Goal: Task Accomplishment & Management: Use online tool/utility

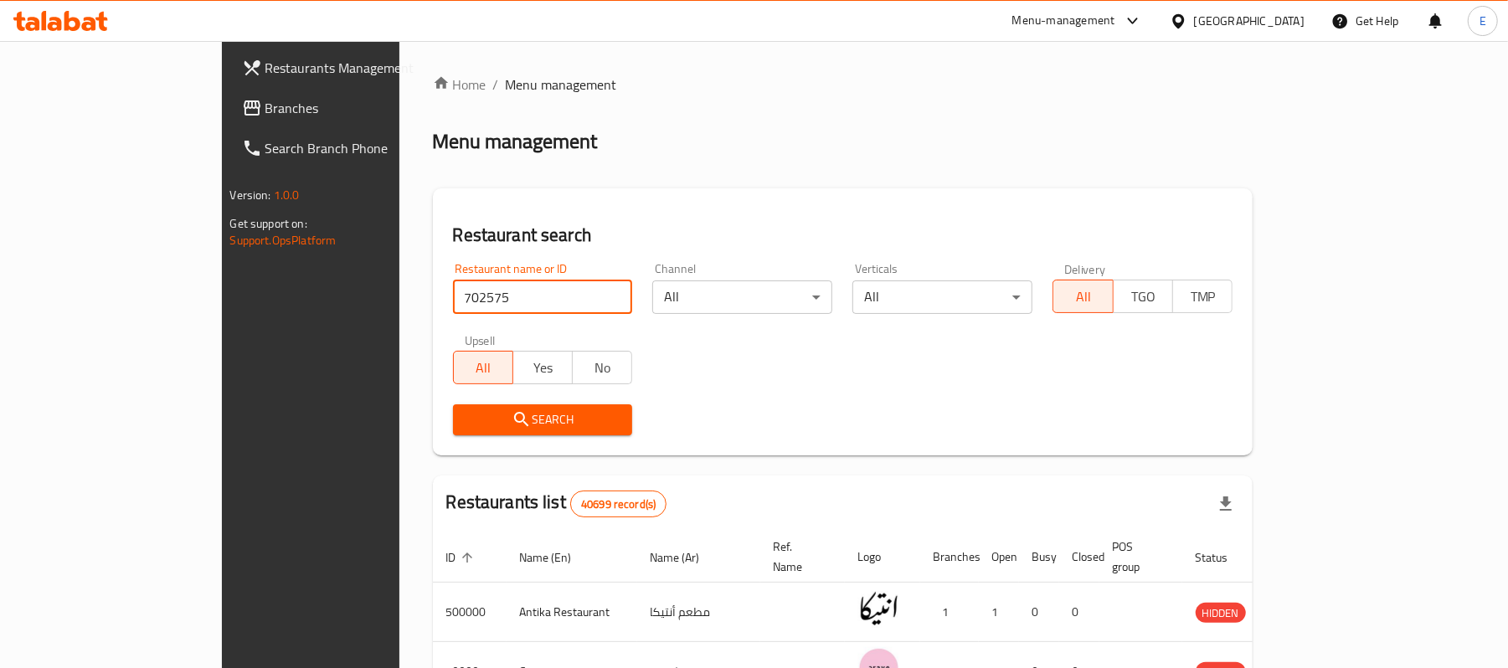
type input "702575"
click button "Search" at bounding box center [543, 419] width 180 height 31
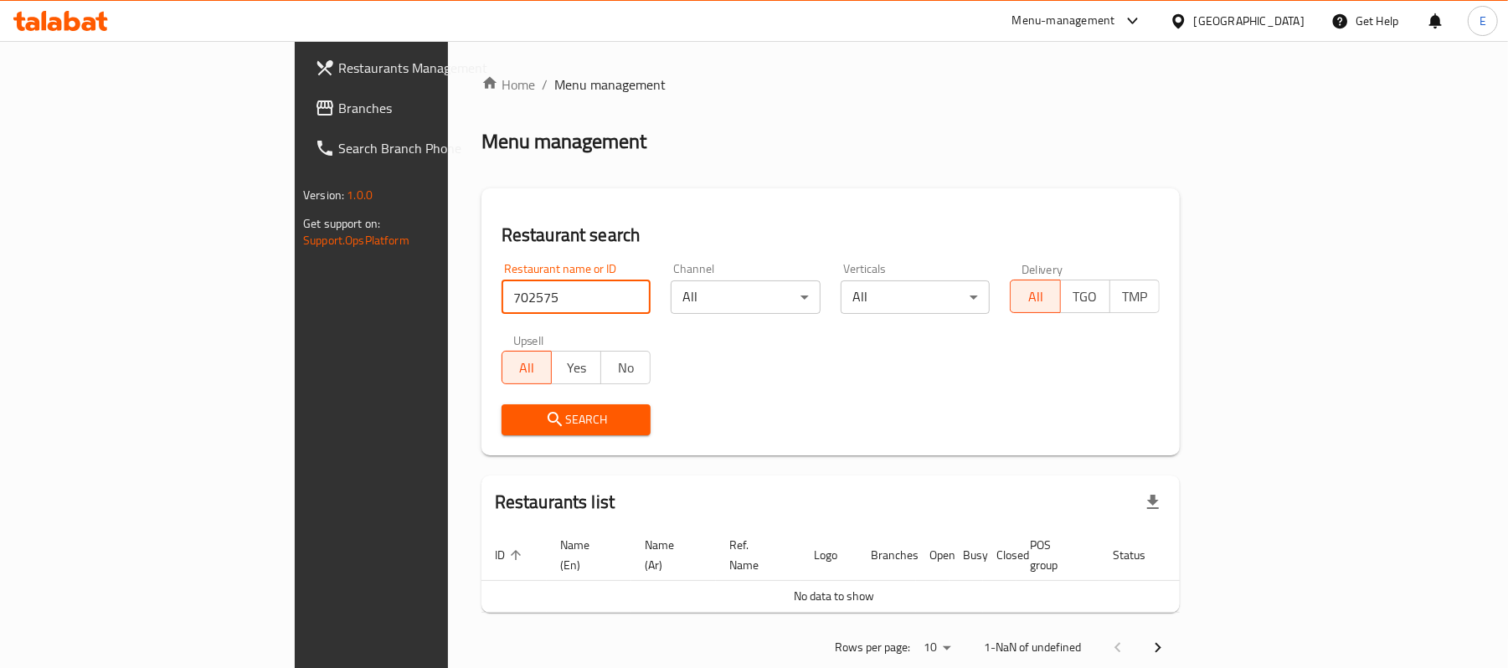
click button "Search" at bounding box center [577, 419] width 150 height 31
click at [502, 300] on input "702575" at bounding box center [577, 297] width 150 height 33
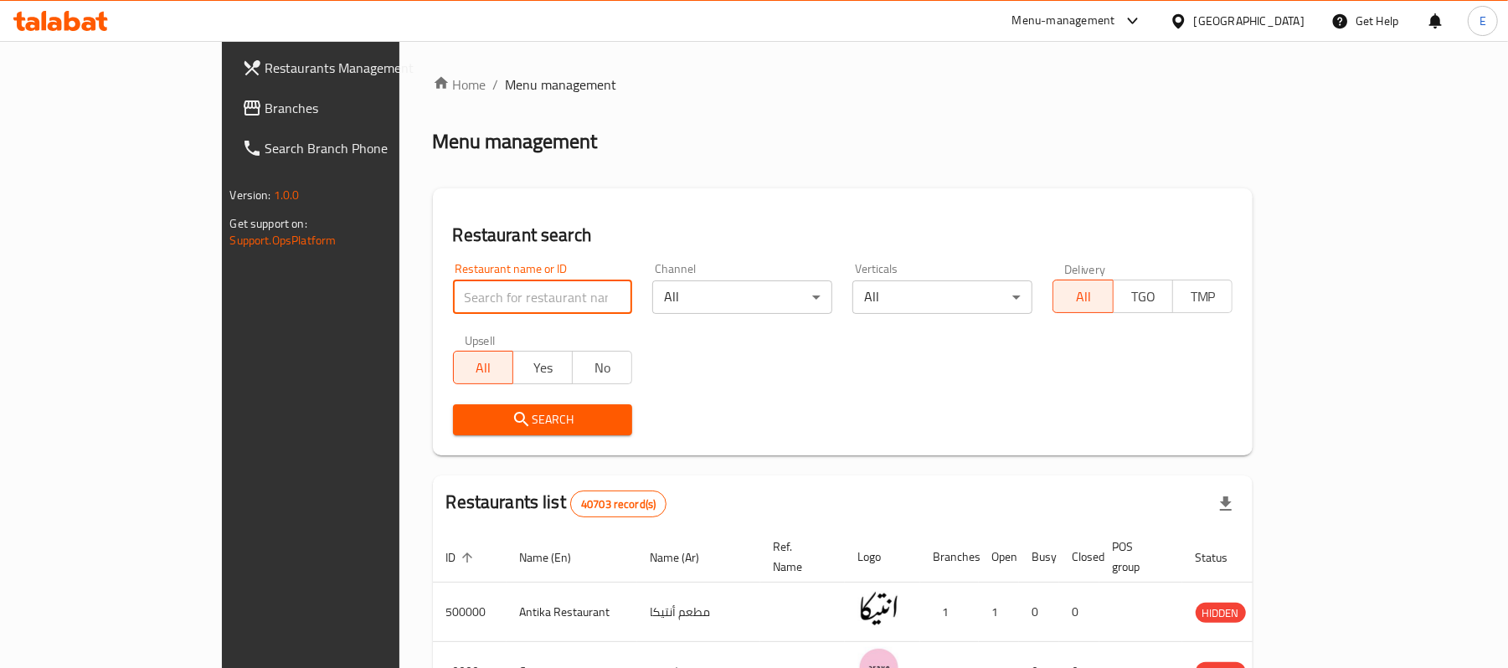
click at [453, 305] on input "search" at bounding box center [543, 297] width 180 height 33
paste input "702575"
type input "702575"
click button "Search" at bounding box center [543, 419] width 180 height 31
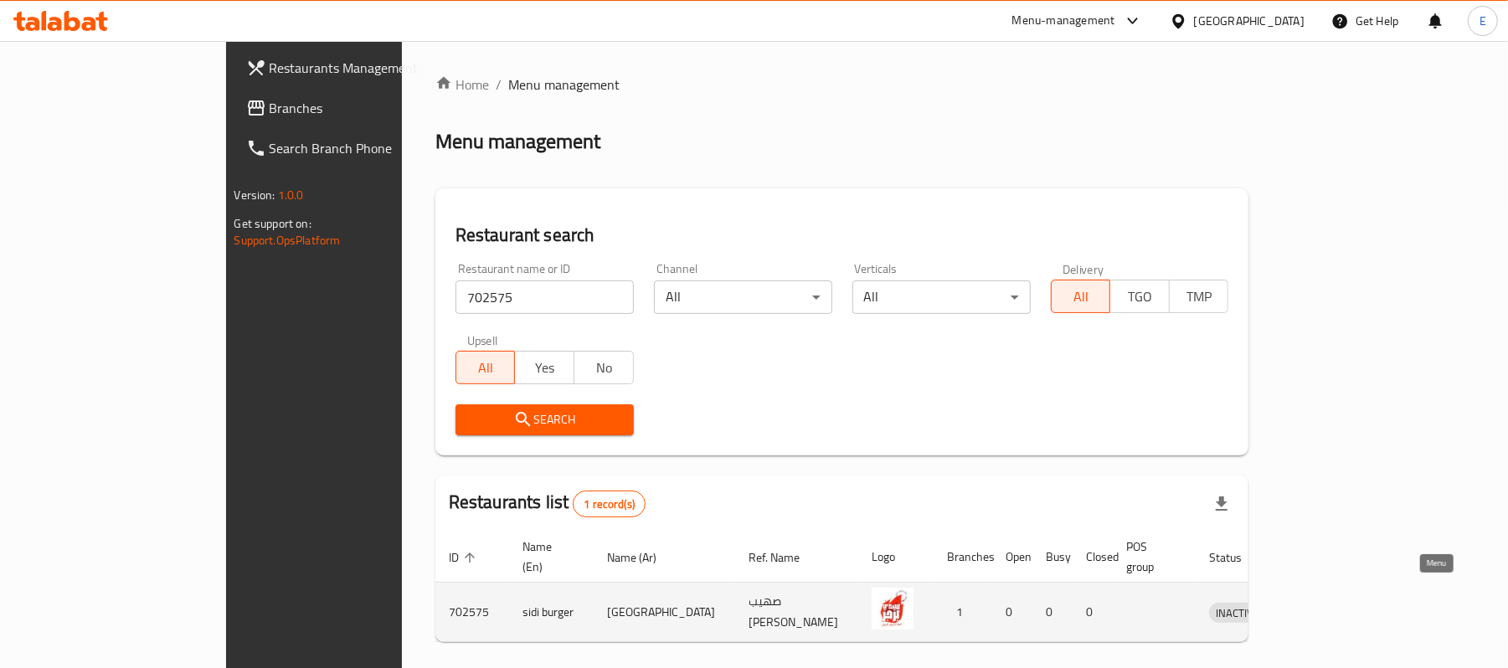
click at [1331, 602] on link "enhanced table" at bounding box center [1315, 612] width 31 height 20
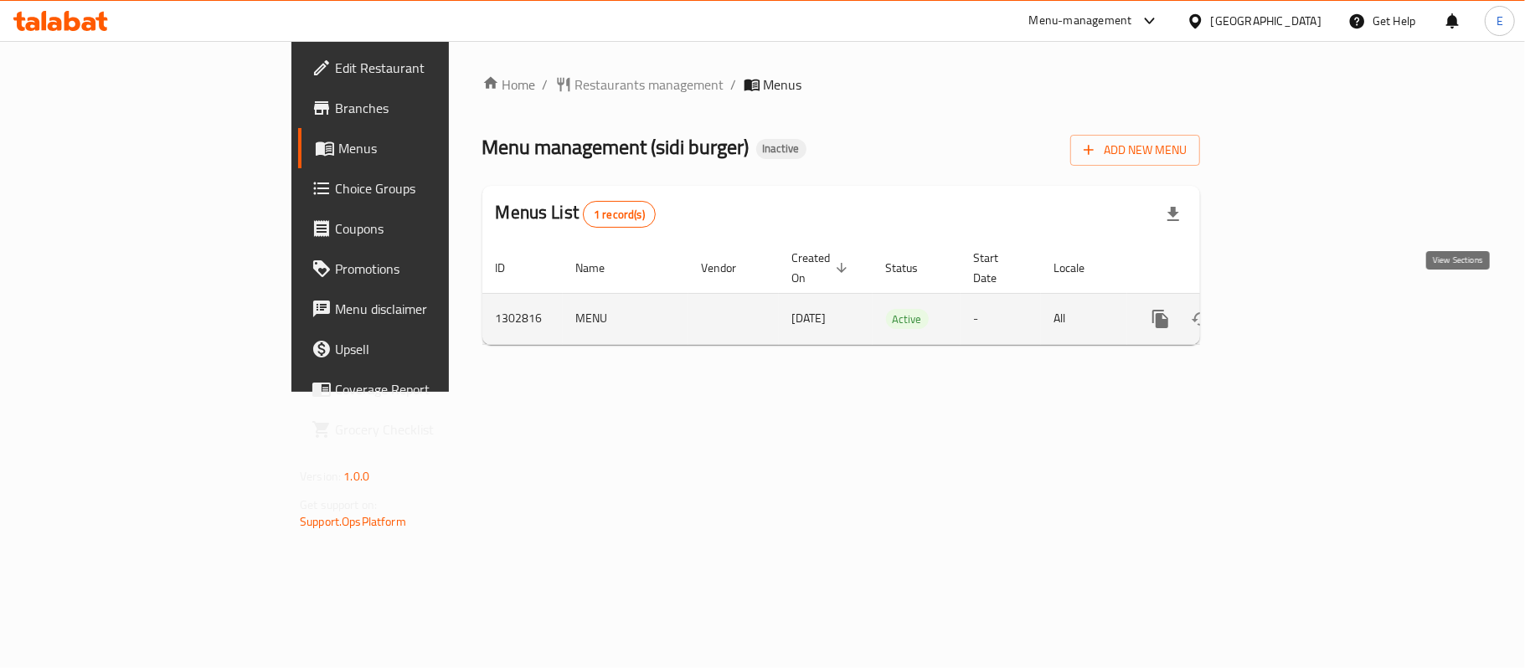
click at [1301, 315] on link "enhanced table" at bounding box center [1281, 319] width 40 height 40
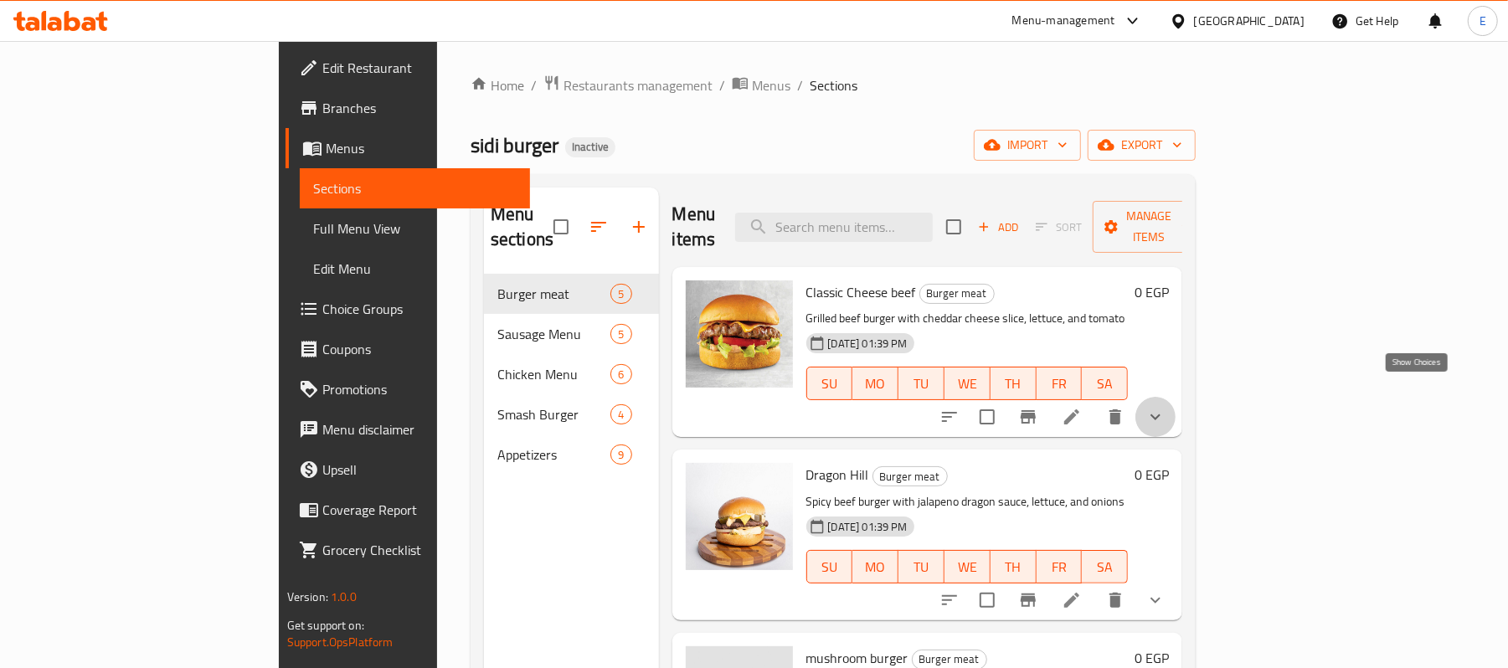
click at [1166, 407] on icon "show more" at bounding box center [1156, 417] width 20 height 20
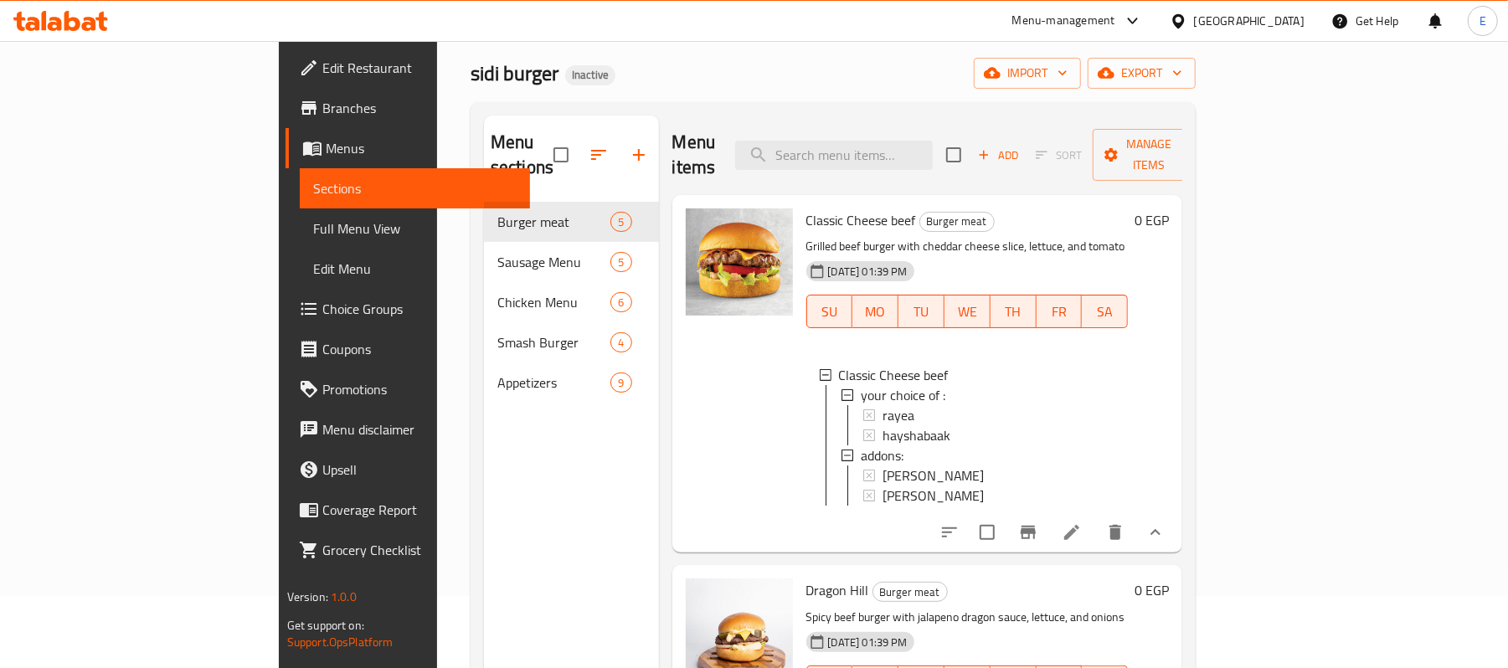
scroll to position [111, 0]
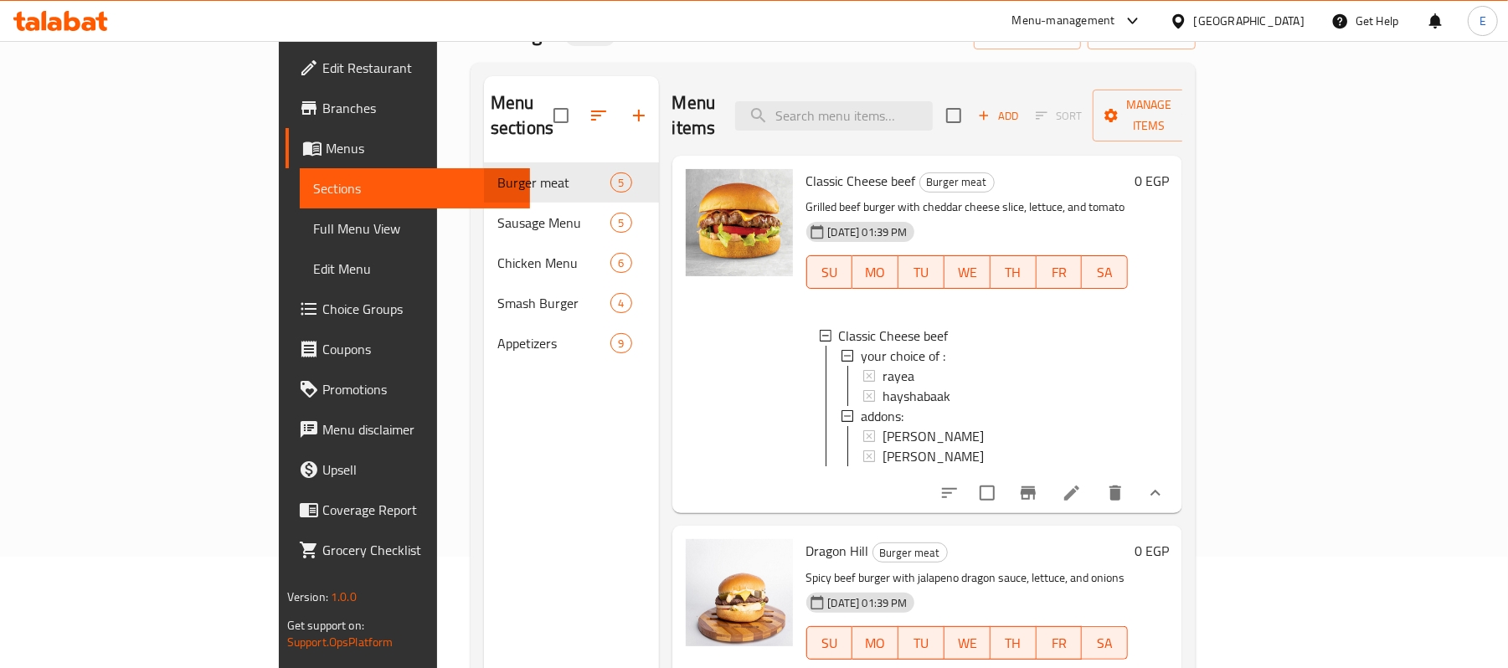
click at [806, 538] on span "Dragon Hill" at bounding box center [837, 550] width 63 height 25
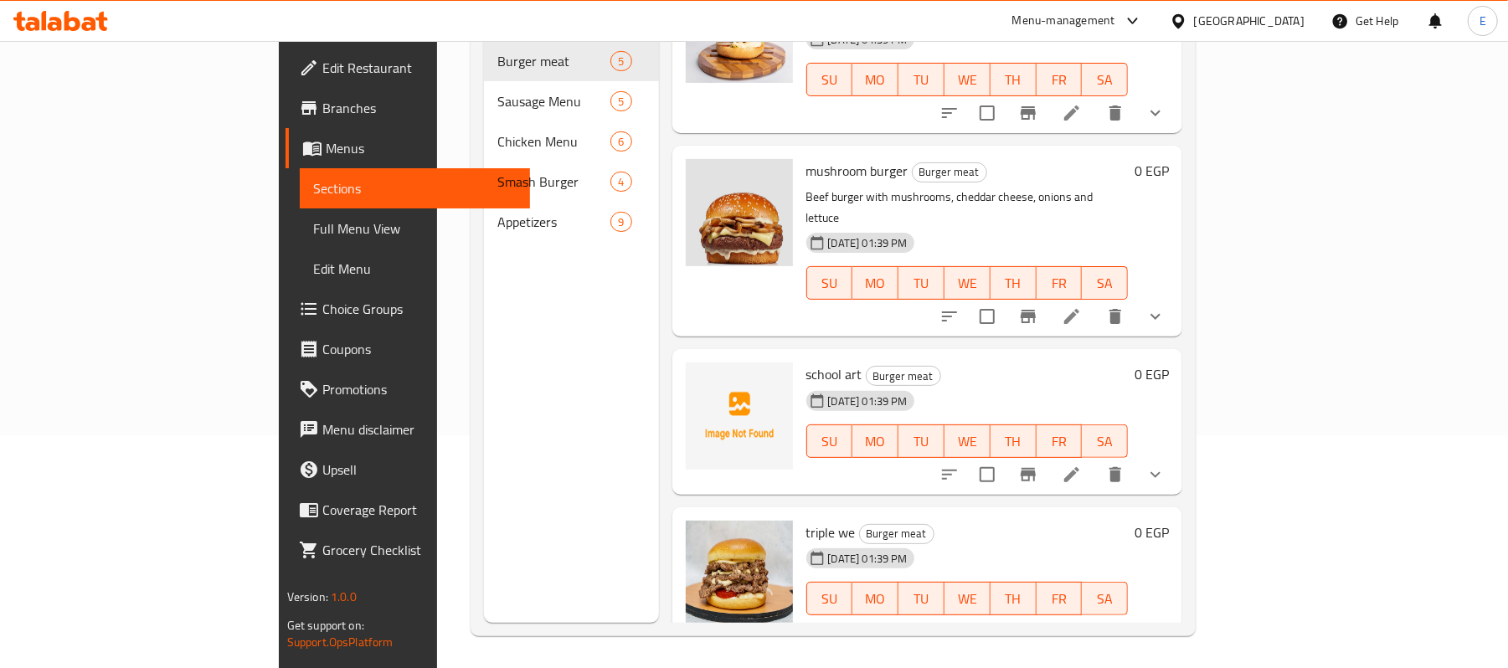
scroll to position [235, 0]
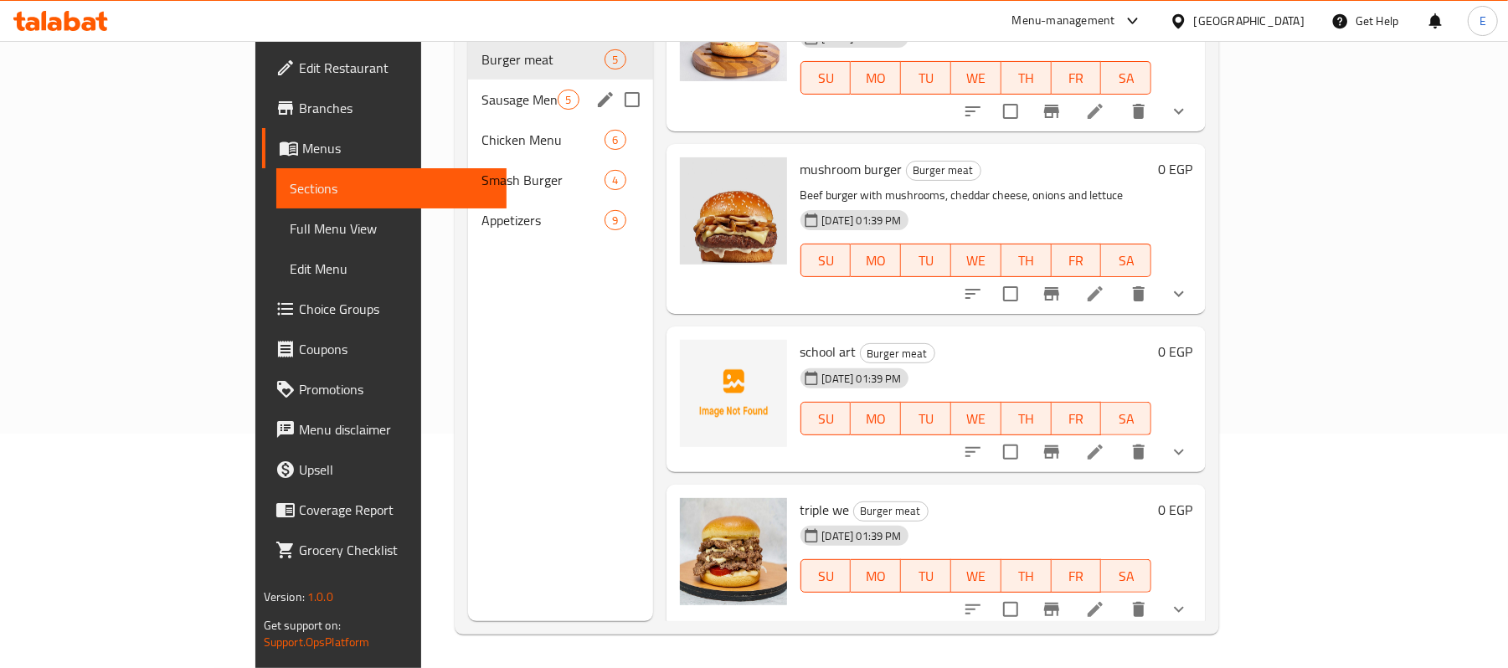
click at [482, 90] on span "Sausage Menu" at bounding box center [520, 100] width 76 height 20
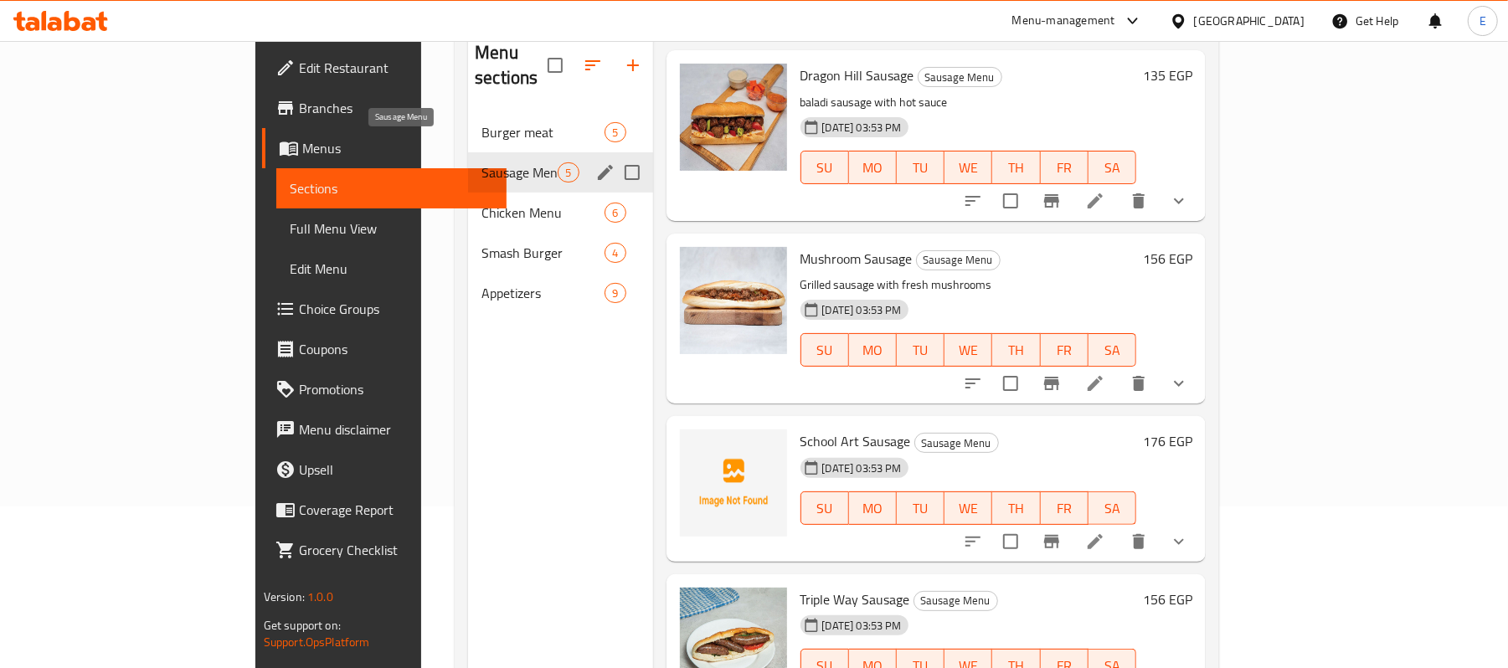
scroll to position [124, 0]
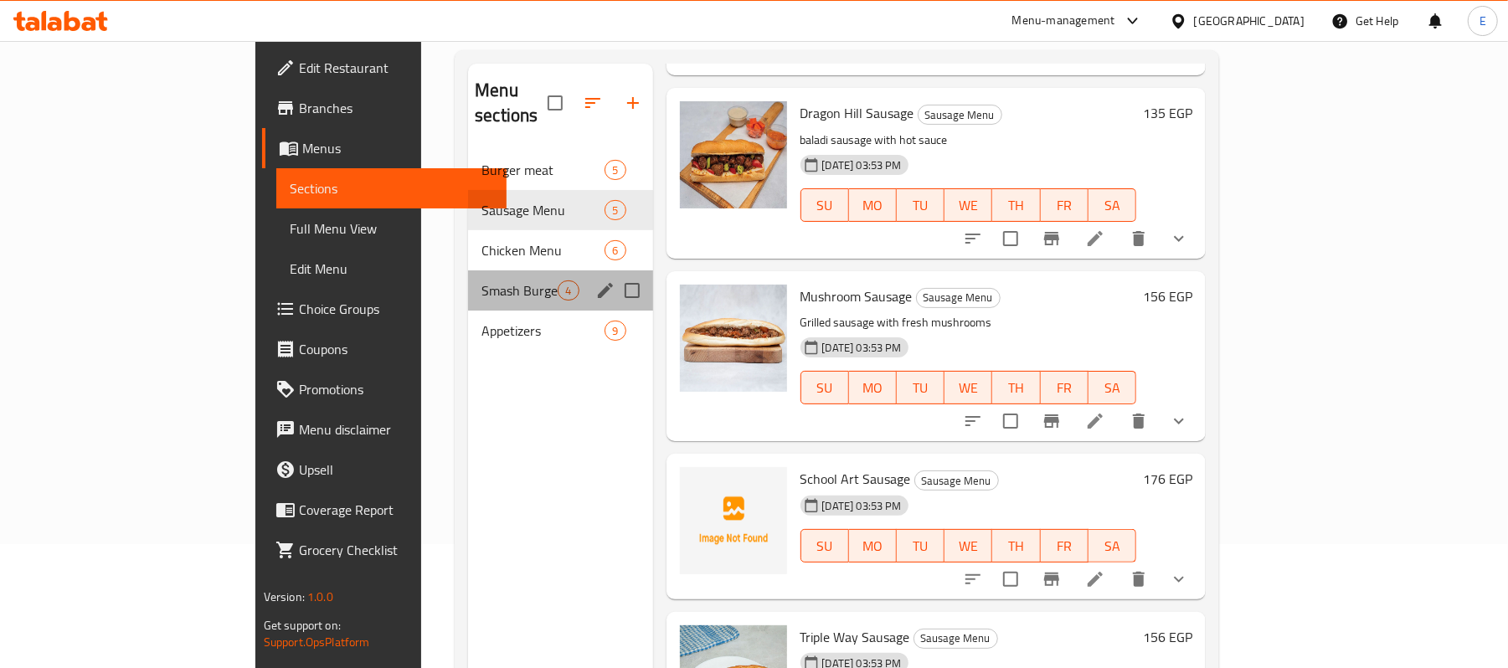
click at [468, 270] on div "Smash Burger 4" at bounding box center [560, 290] width 184 height 40
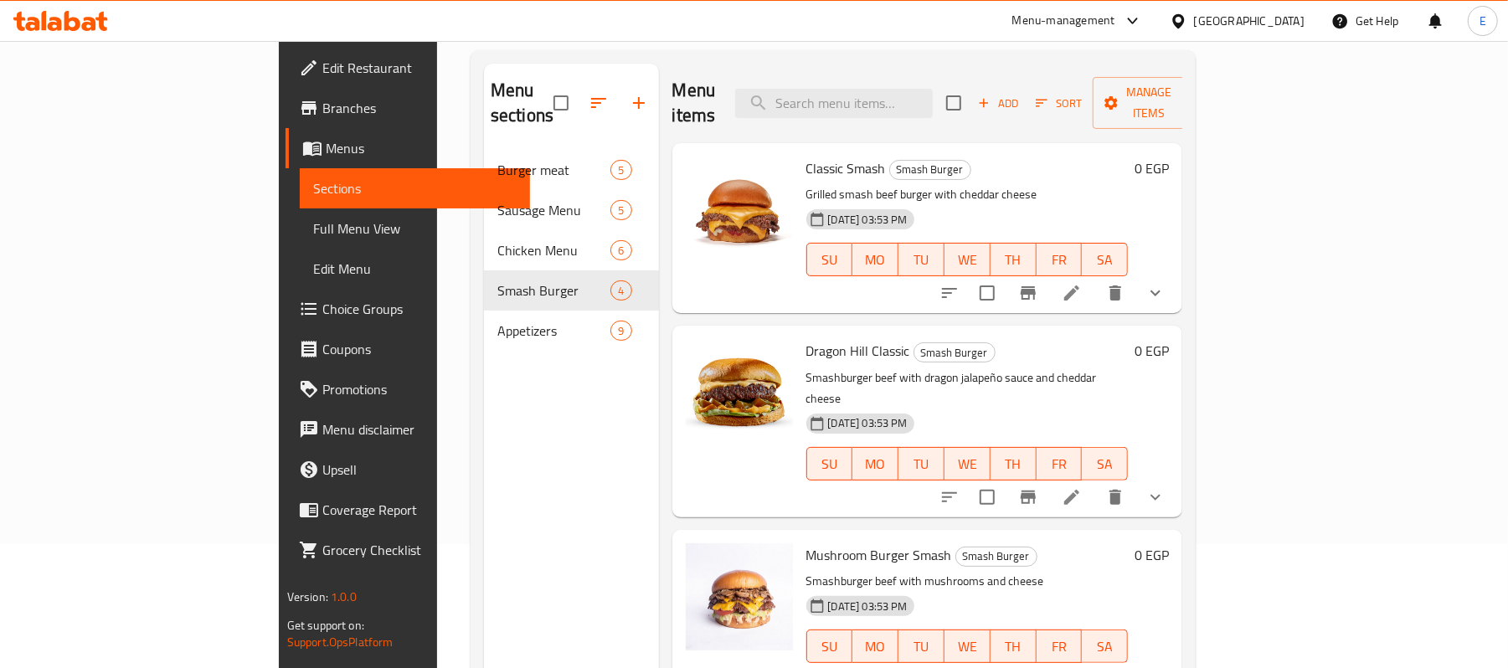
click at [806, 338] on span "Dragon Hill Classic" at bounding box center [858, 350] width 104 height 25
click at [822, 338] on span "Dragon Hill Classic" at bounding box center [858, 350] width 104 height 25
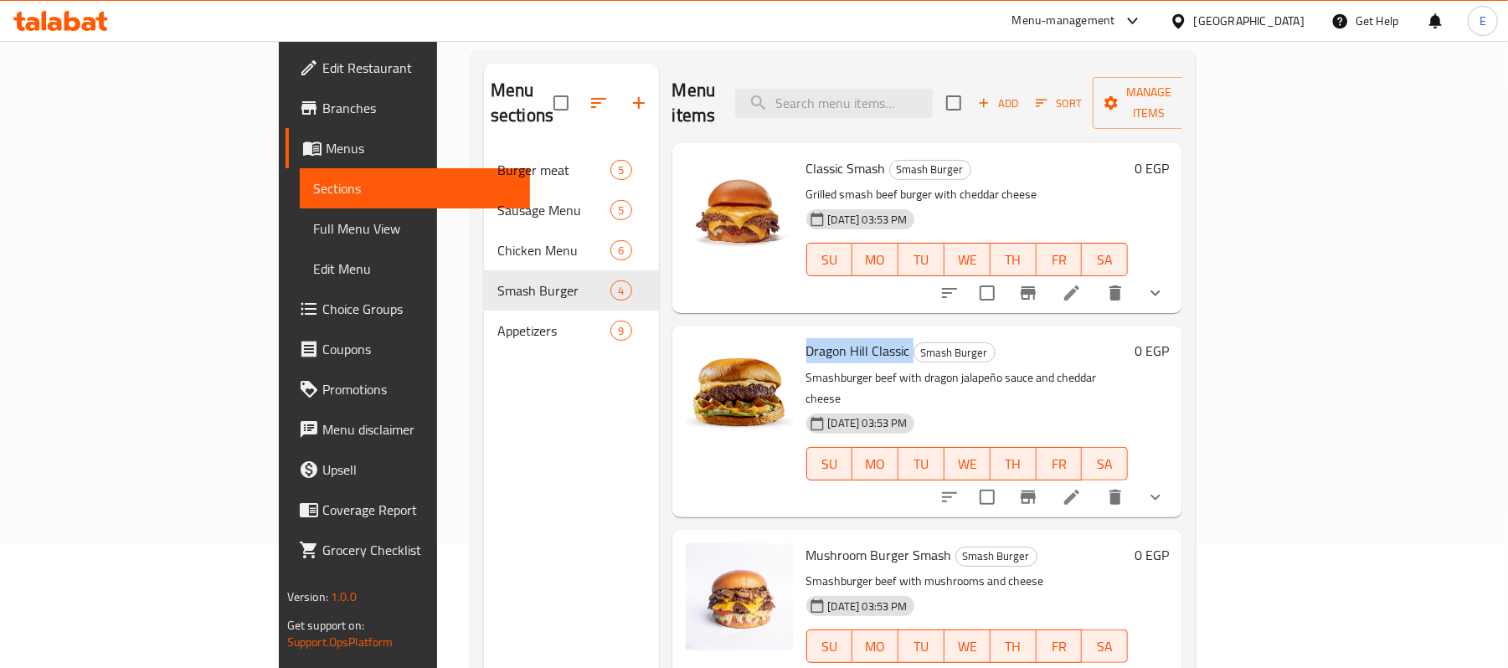
click at [822, 338] on span "Dragon Hill Classic" at bounding box center [858, 350] width 104 height 25
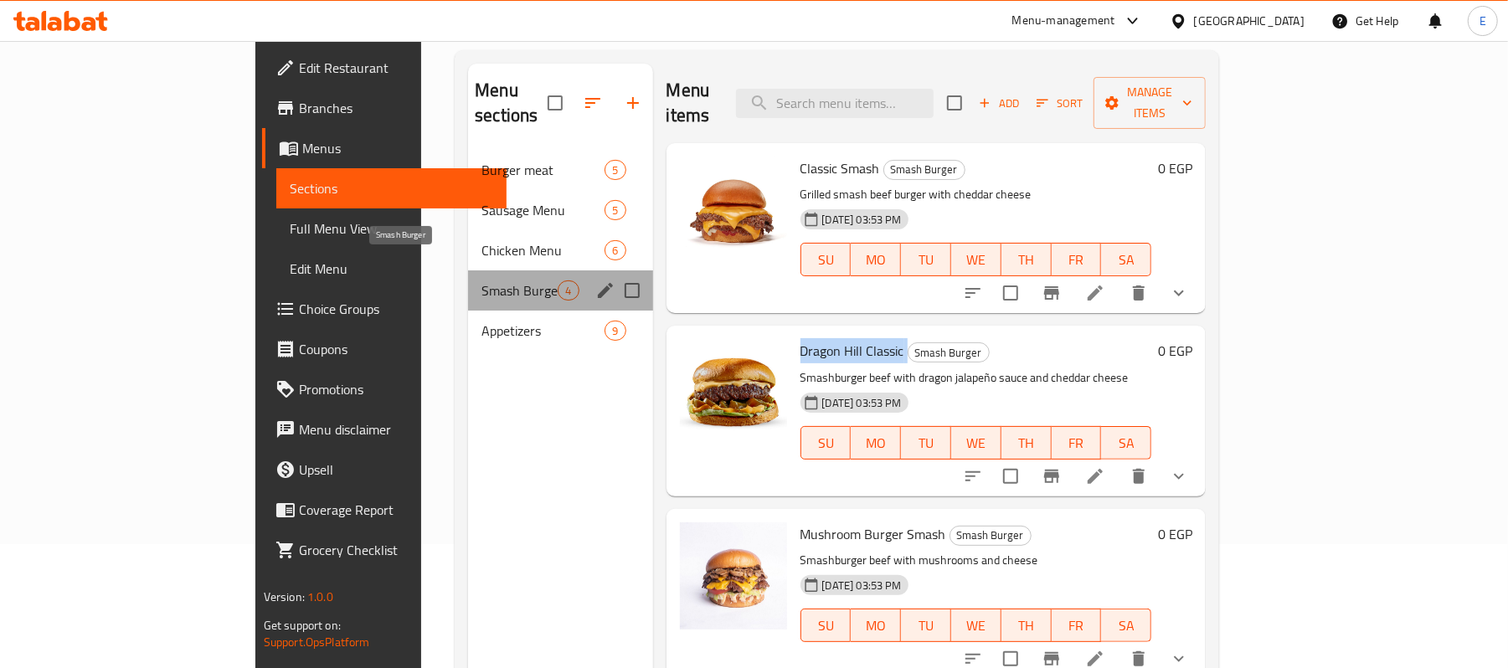
click at [482, 281] on span "Smash Burger" at bounding box center [520, 291] width 76 height 20
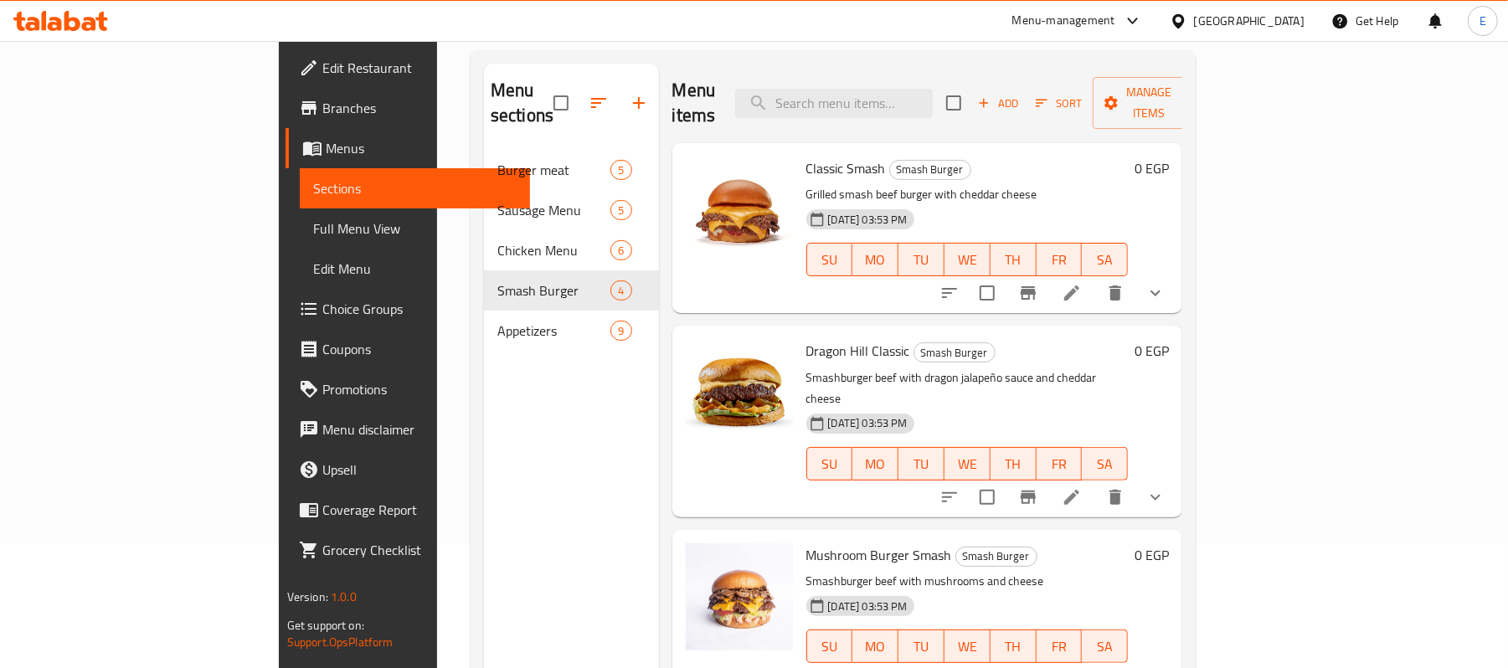
click at [806, 156] on span "Classic Smash" at bounding box center [846, 168] width 80 height 25
click at [806, 338] on span "Dragon Hill Classic" at bounding box center [858, 350] width 104 height 25
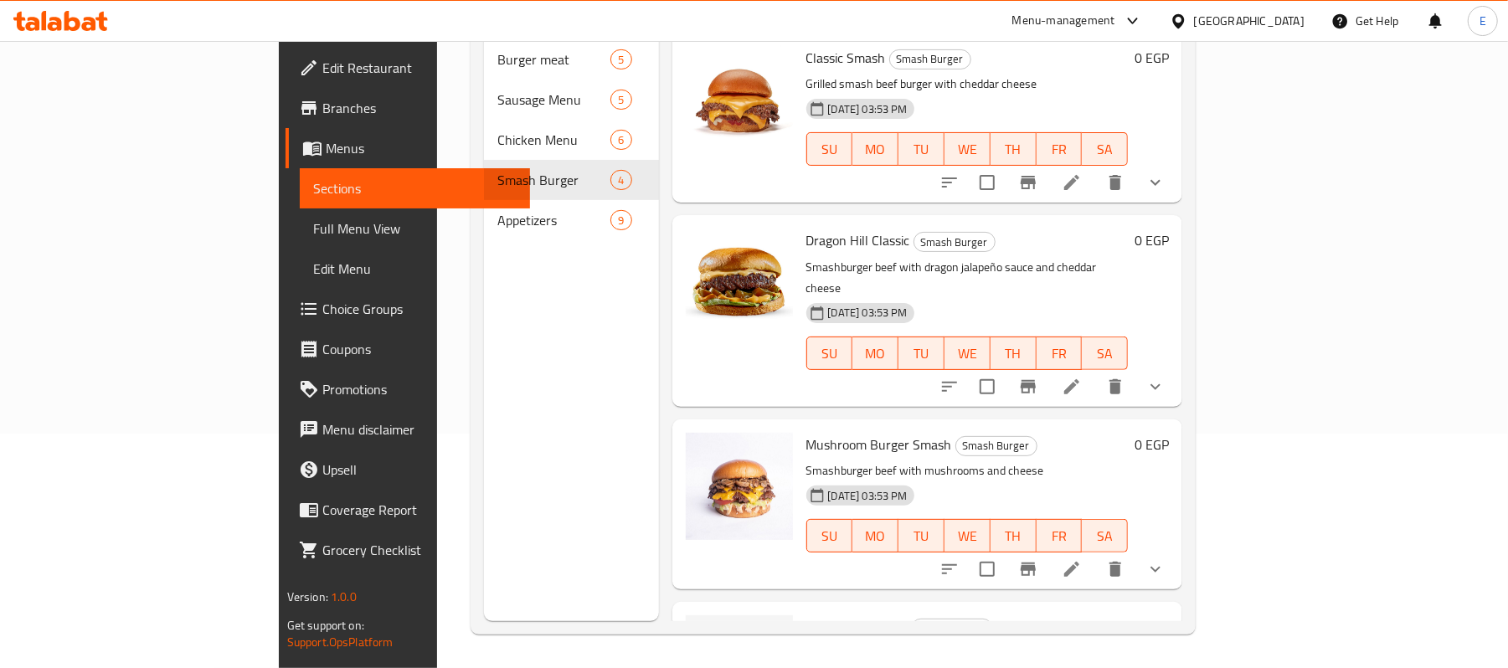
click at [1022, 433] on h6 "Mushroom Burger Smash Smash Burger" at bounding box center [967, 444] width 322 height 23
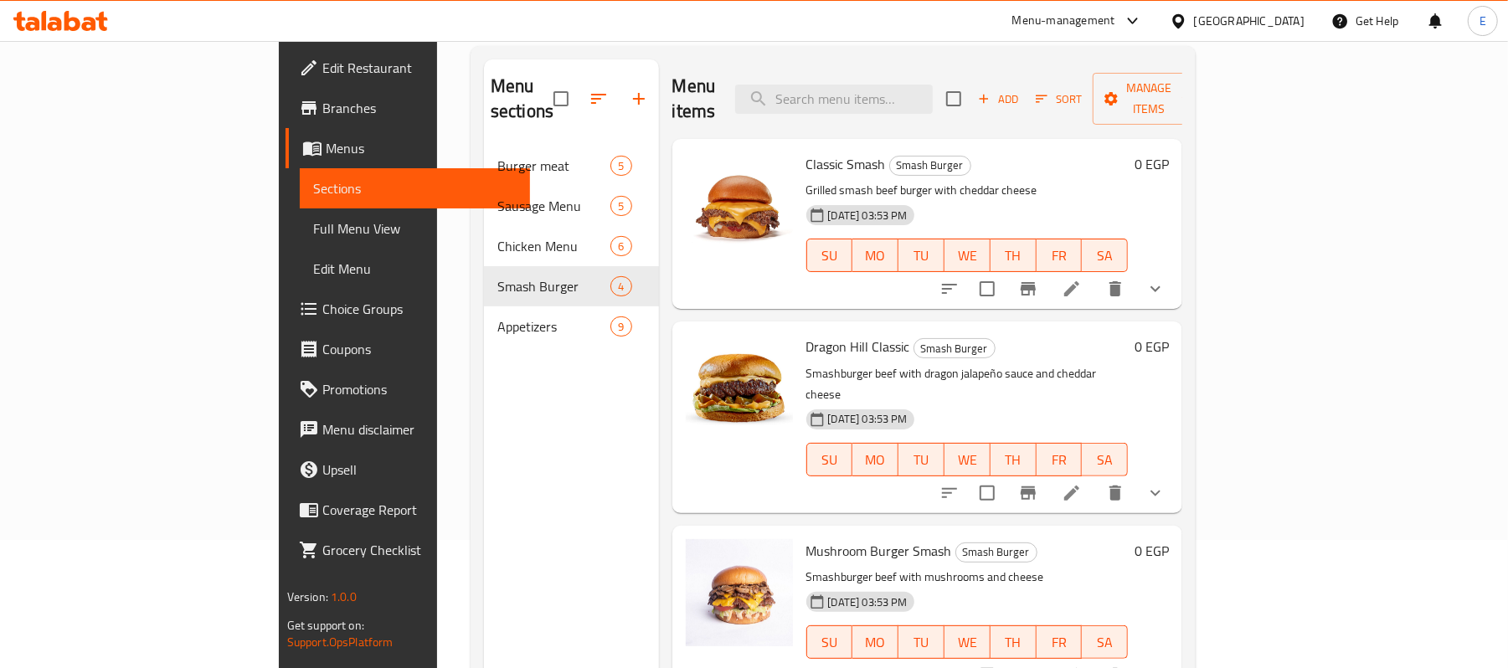
scroll to position [124, 0]
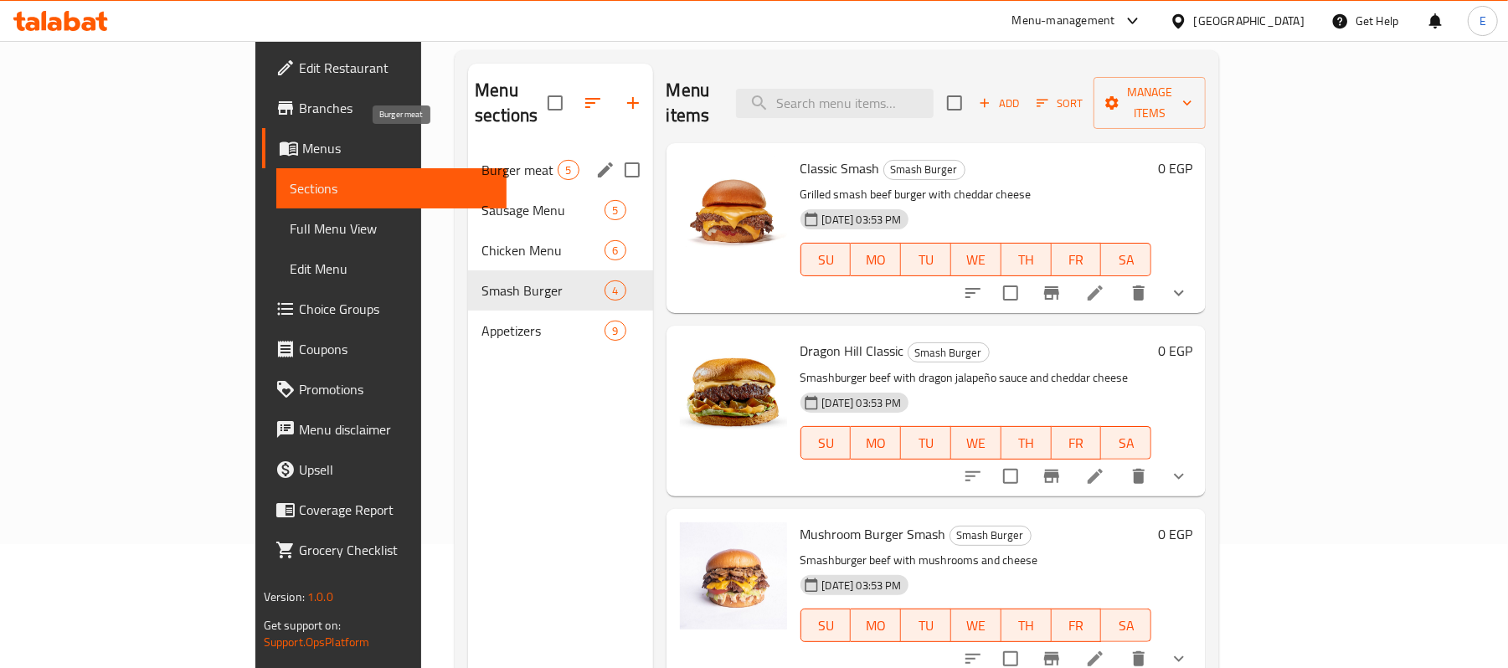
click at [482, 160] on span "Burger meat" at bounding box center [520, 170] width 76 height 20
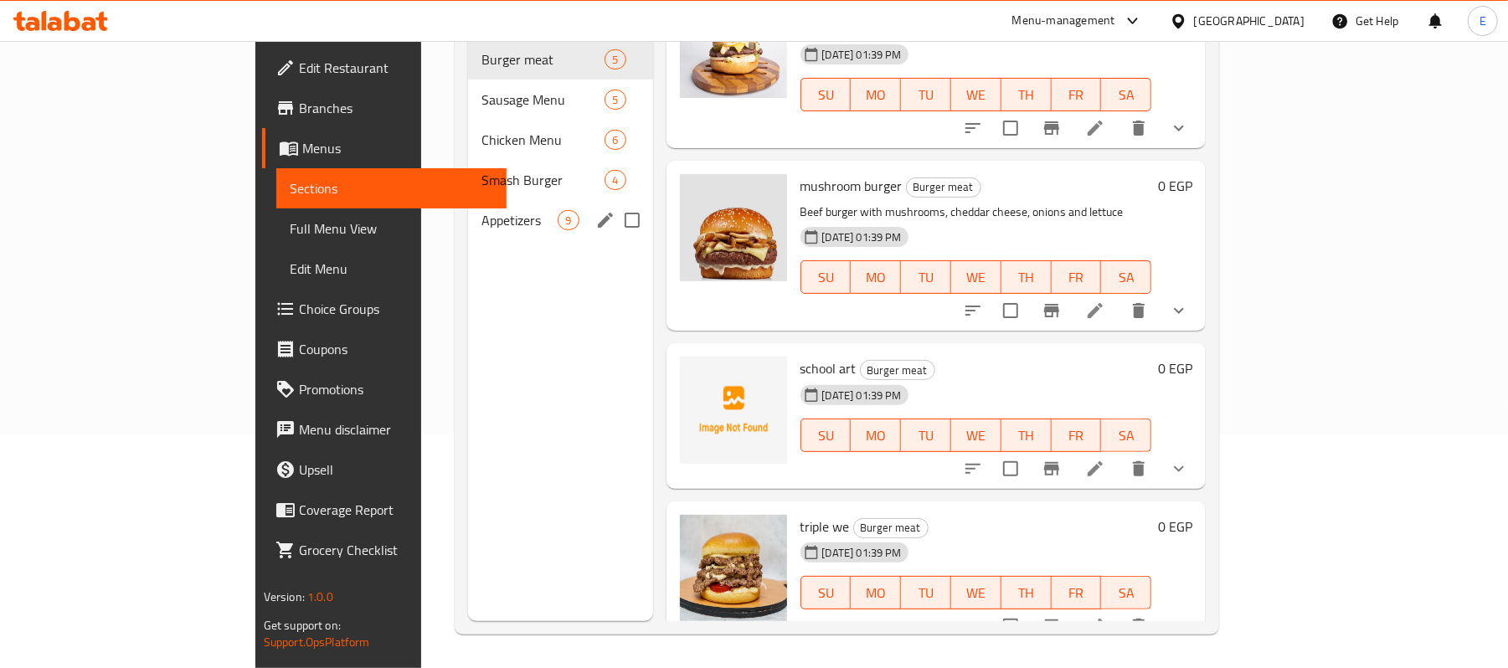
scroll to position [124, 0]
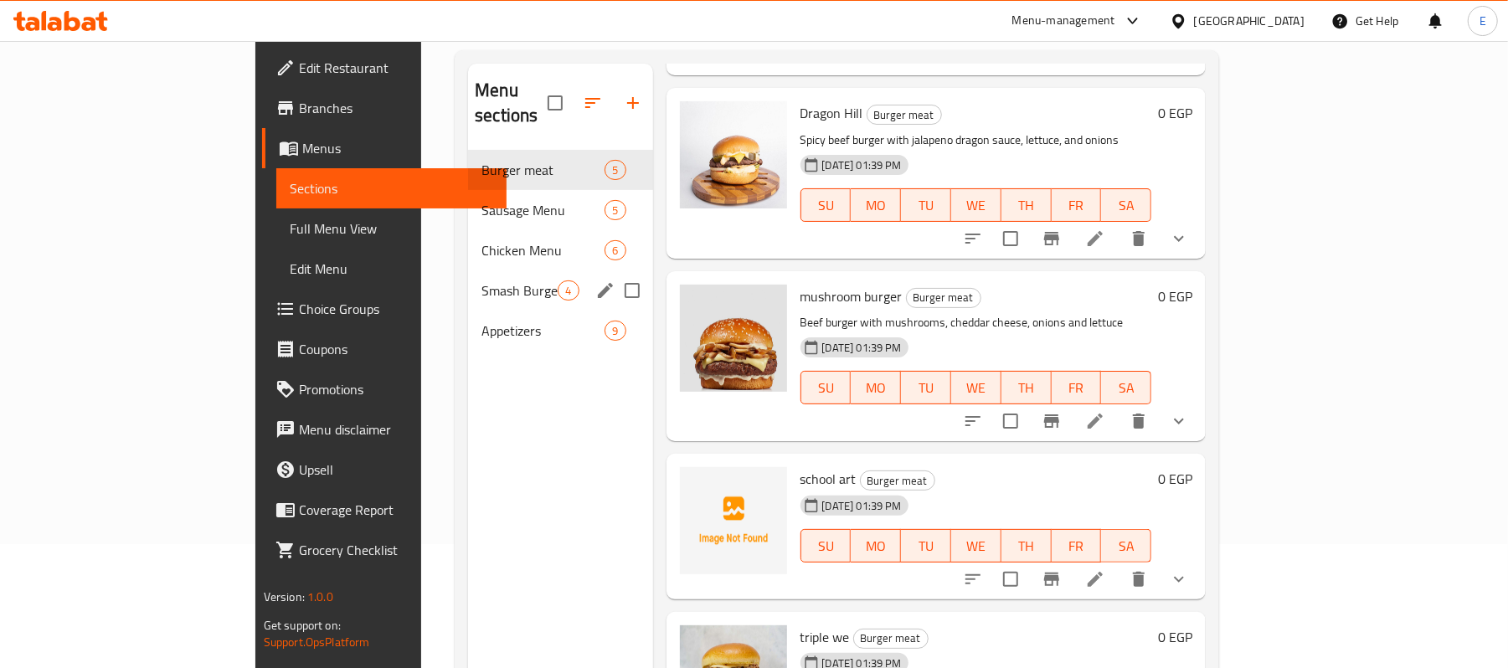
click at [482, 281] on span "Smash Burger" at bounding box center [520, 291] width 76 height 20
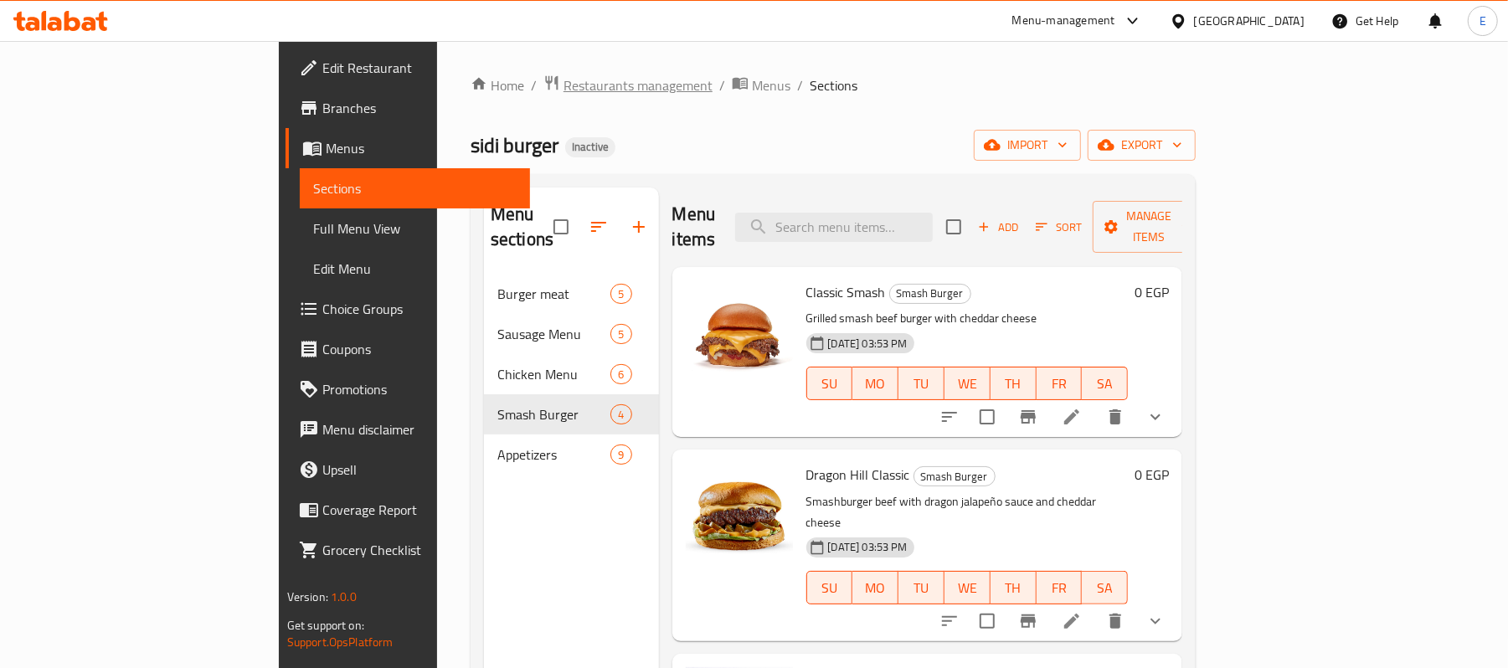
click at [564, 78] on span "Restaurants management" at bounding box center [638, 85] width 149 height 20
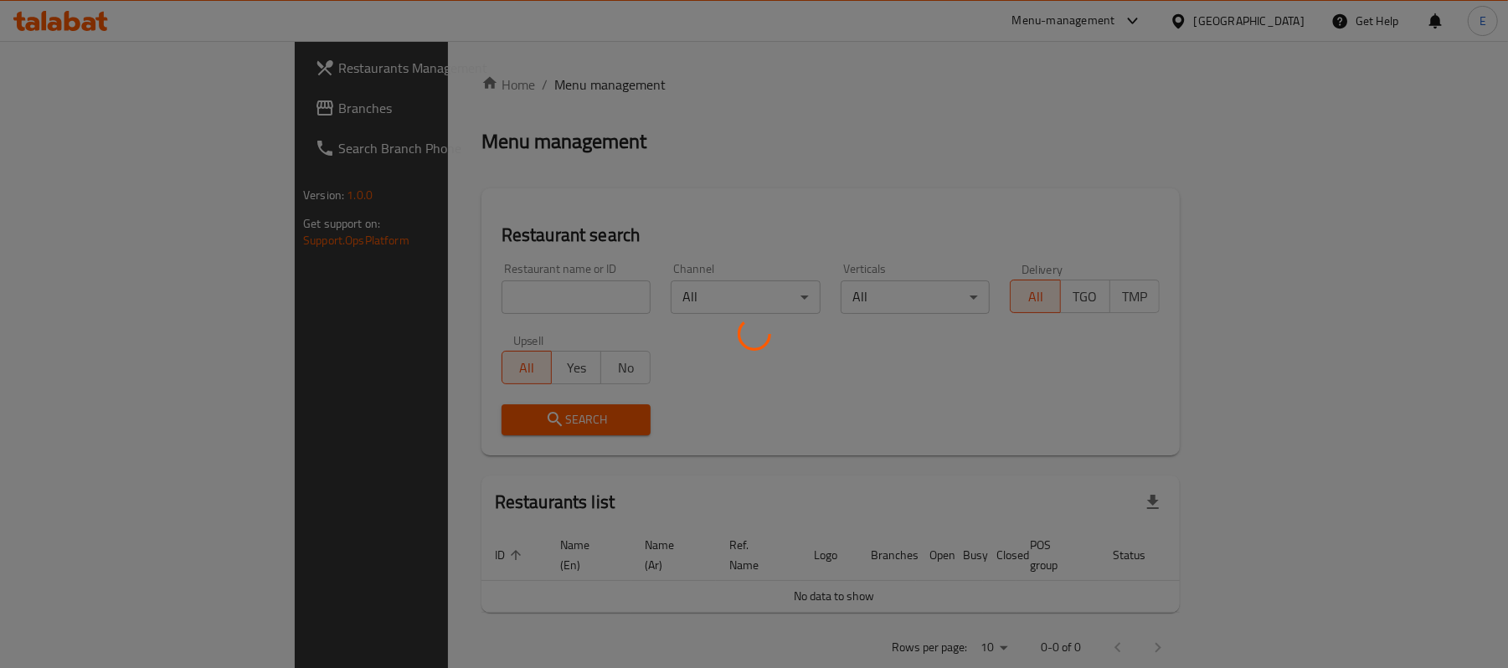
click at [436, 296] on div at bounding box center [754, 334] width 1508 height 668
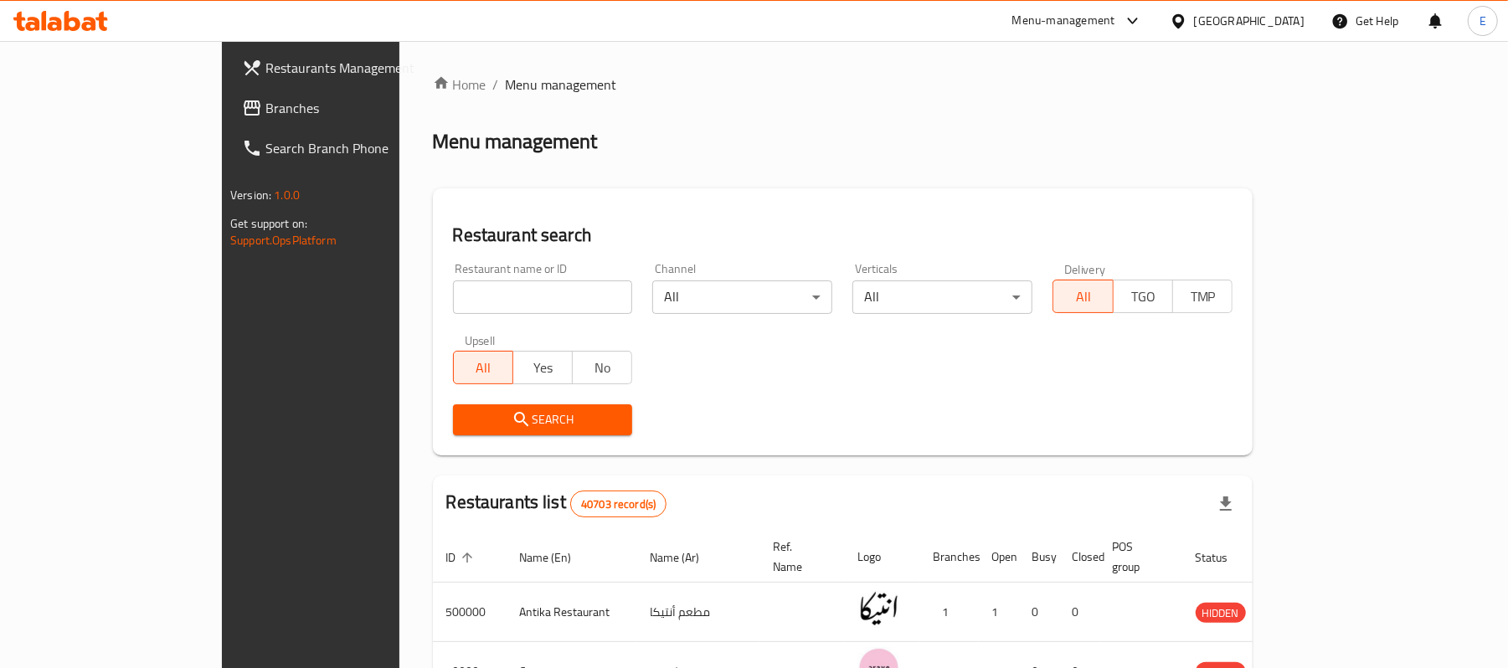
click at [453, 296] on input "search" at bounding box center [543, 297] width 180 height 33
type input "wahmy"
click button "Search" at bounding box center [543, 419] width 180 height 31
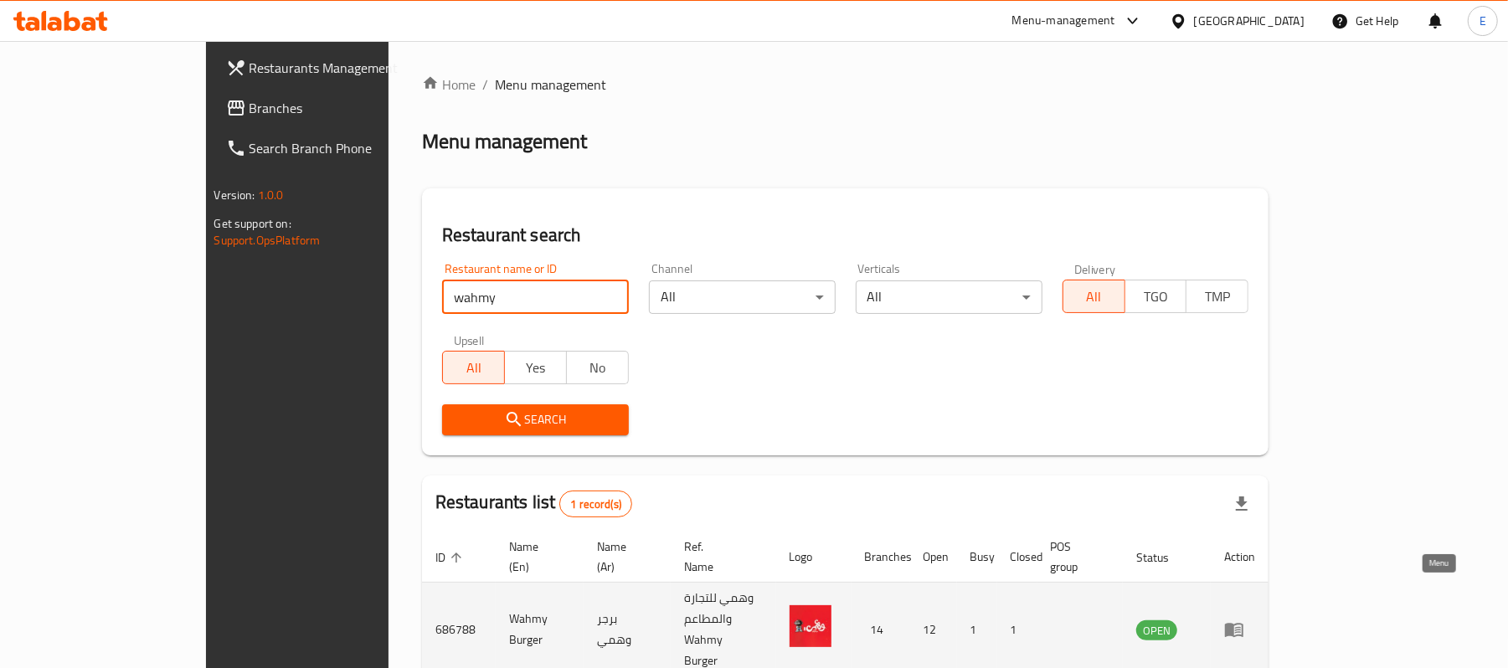
click at [1244, 624] on icon "enhanced table" at bounding box center [1234, 631] width 18 height 14
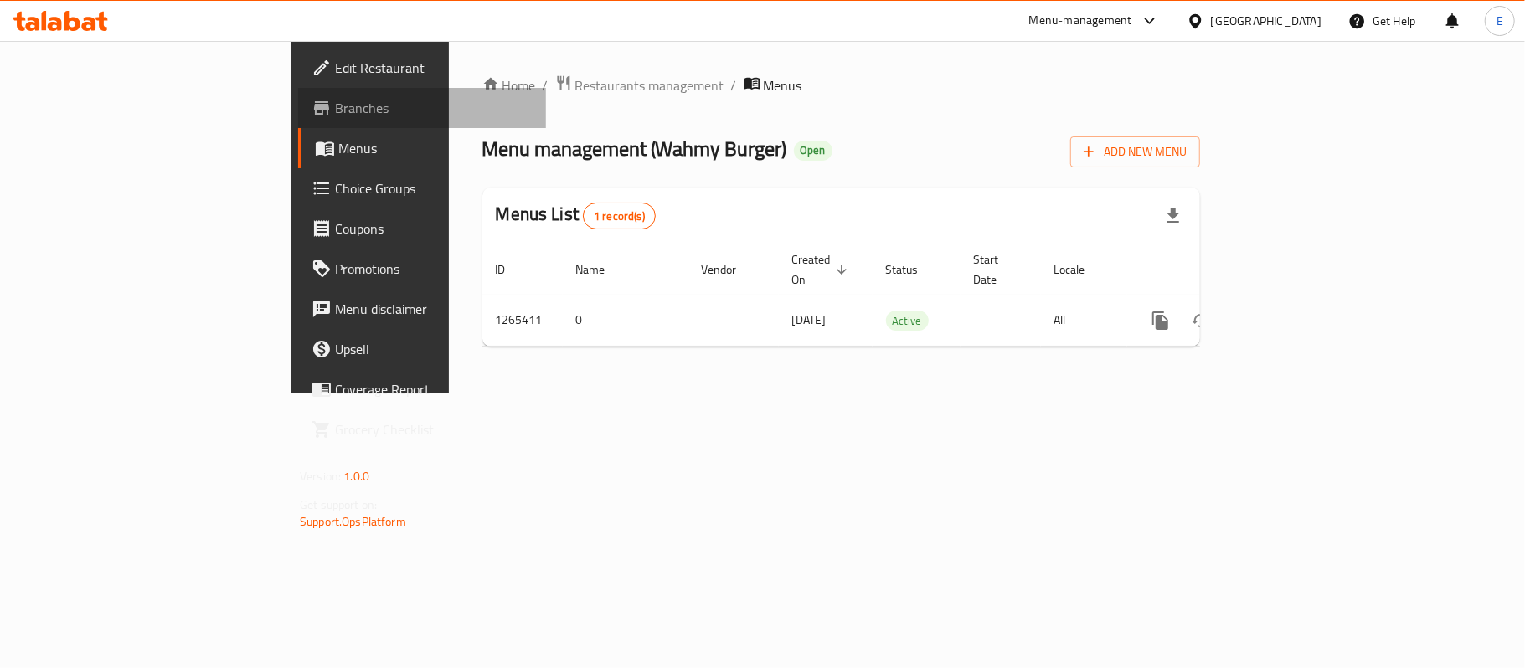
click at [298, 121] on link "Branches" at bounding box center [422, 108] width 248 height 40
